Goal: Find specific page/section: Find specific page/section

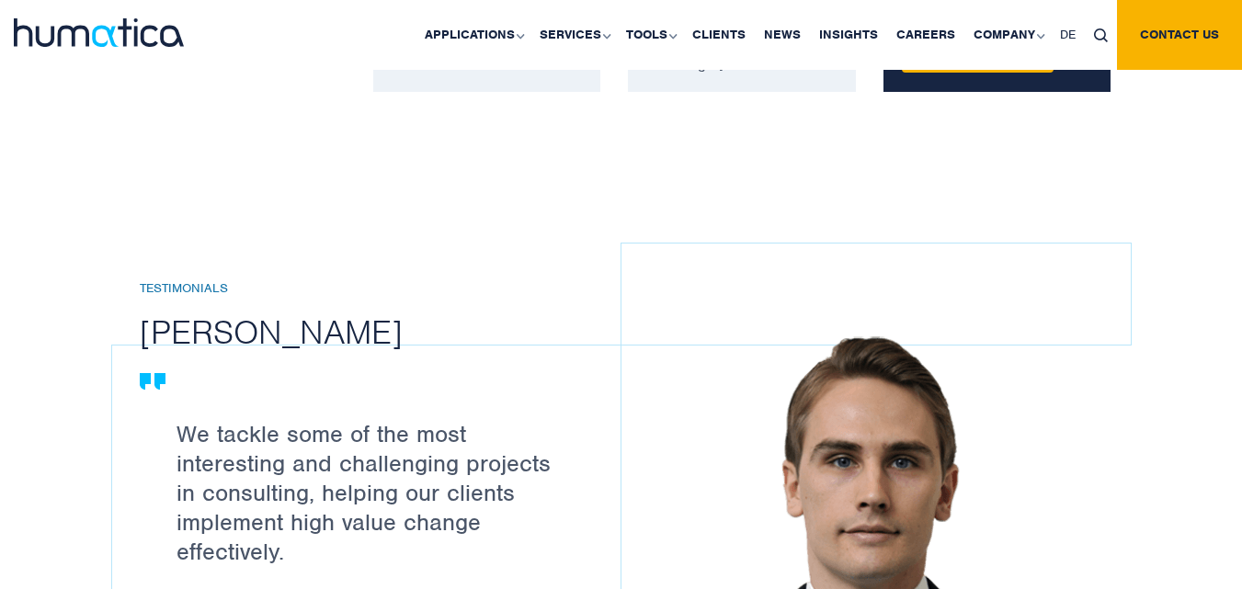
scroll to position [1823, 0]
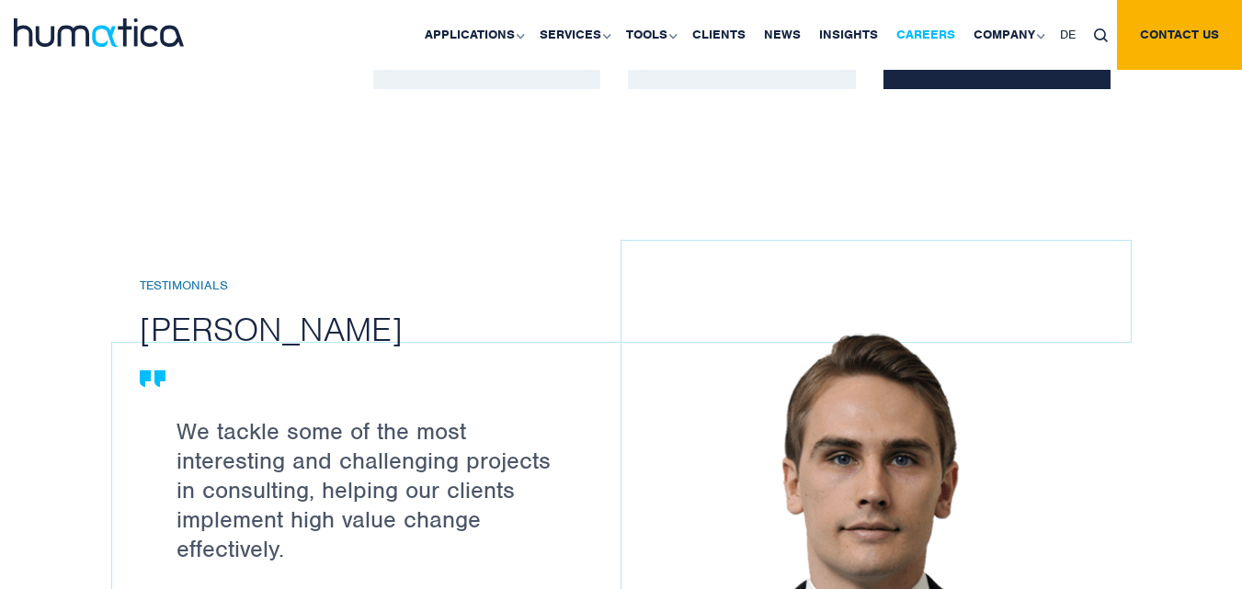
click at [914, 34] on link "Careers" at bounding box center [925, 35] width 77 height 70
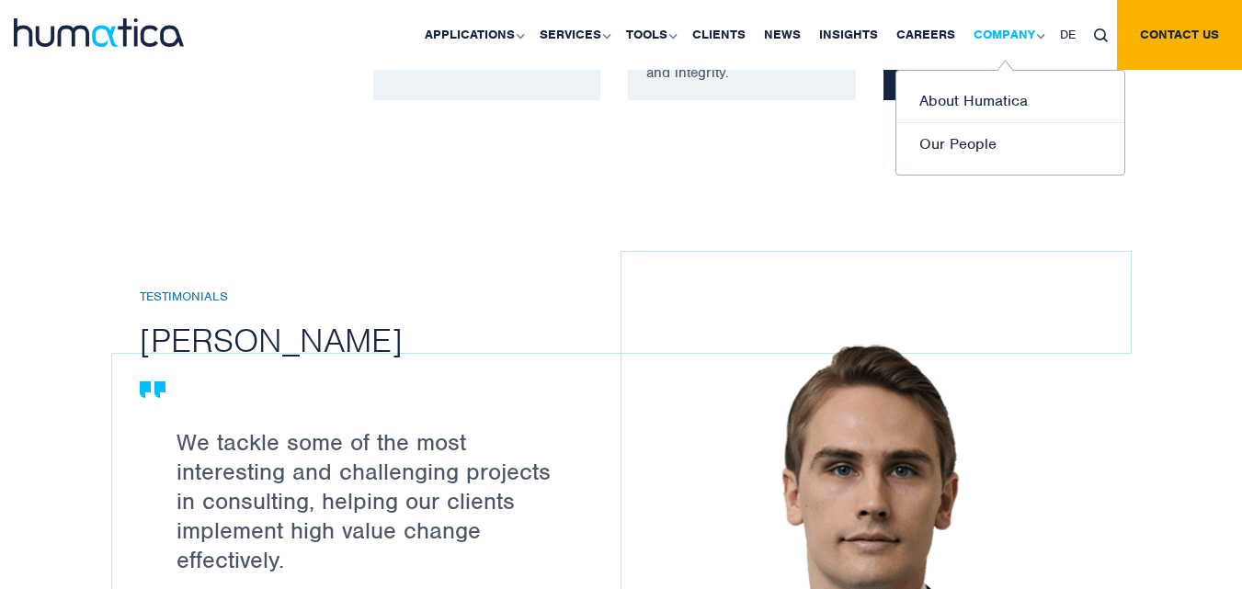
scroll to position [1822, 0]
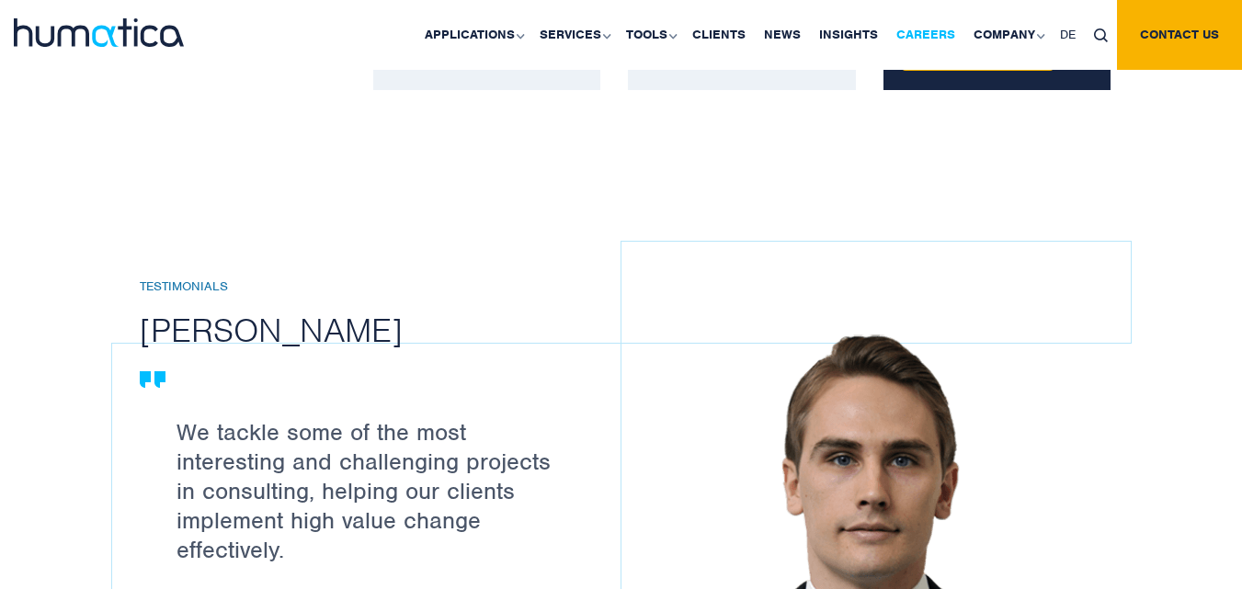
click at [924, 31] on link "Careers" at bounding box center [925, 35] width 77 height 70
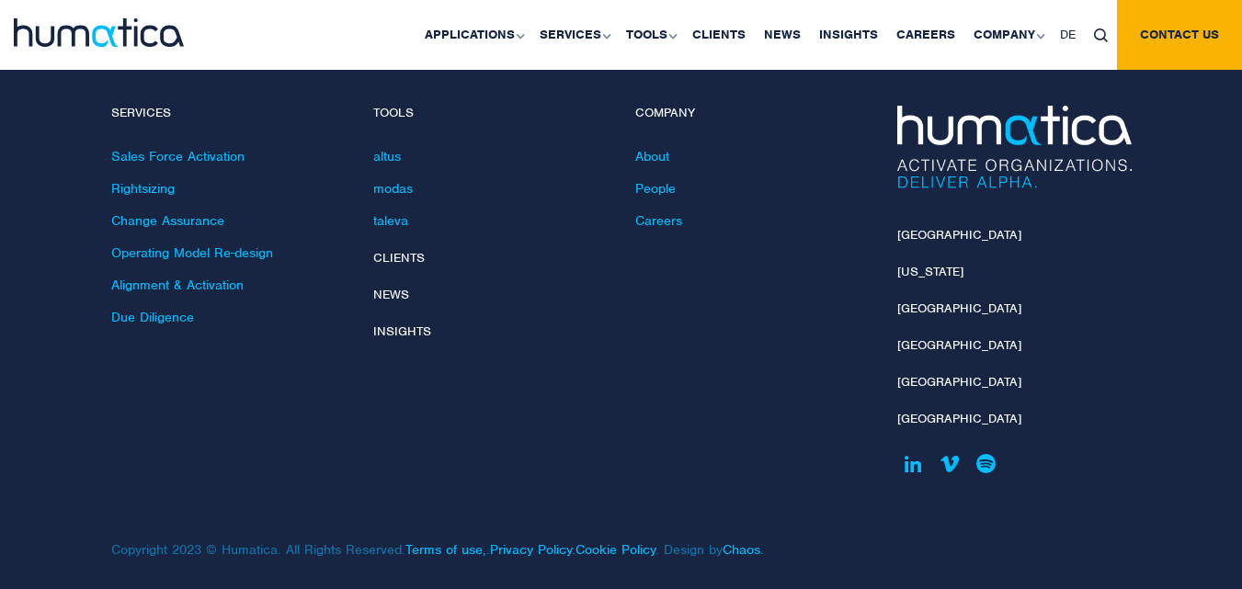
scroll to position [6774, 0]
